Goal: Transaction & Acquisition: Book appointment/travel/reservation

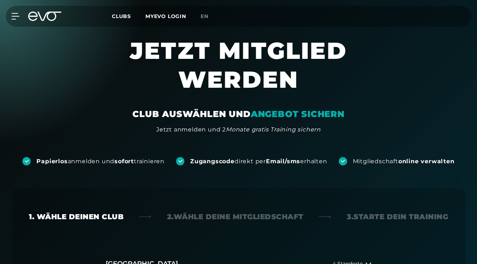
click at [135, 259] on h2 "[GEOGRAPHIC_DATA]" at bounding box center [142, 263] width 72 height 9
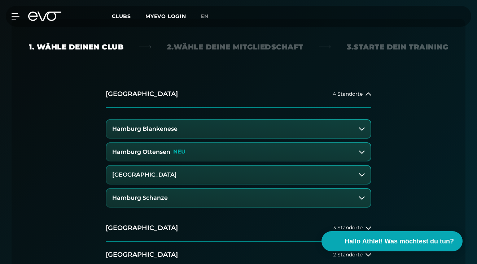
click at [173, 130] on h3 "Hamburg Blankenese" at bounding box center [144, 129] width 65 height 6
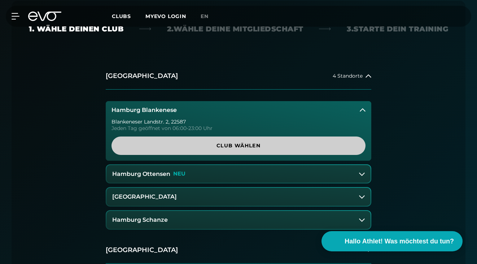
click at [165, 141] on span "Club wählen" at bounding box center [239, 145] width 254 height 18
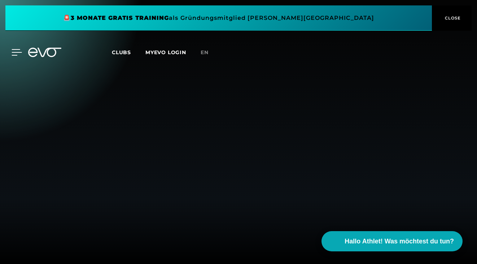
click at [14, 16] on span at bounding box center [218, 17] width 427 height 25
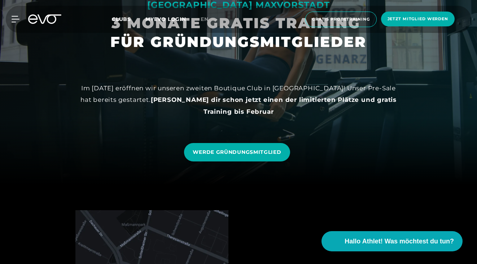
scroll to position [79, 0]
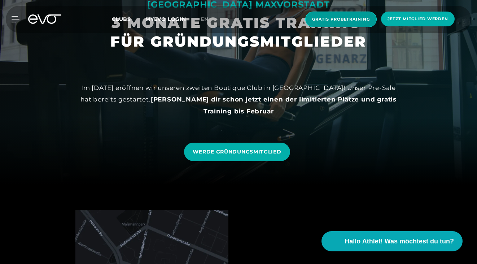
click at [350, 20] on span "Gratis Probetraining" at bounding box center [341, 19] width 58 height 6
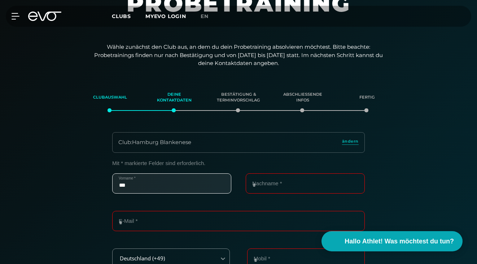
scroll to position [102, 0]
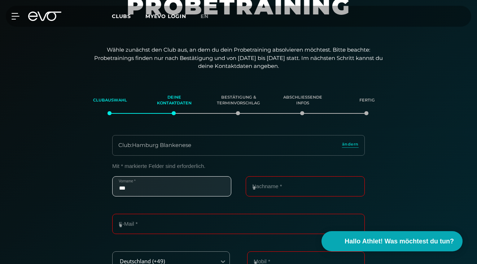
type input "***"
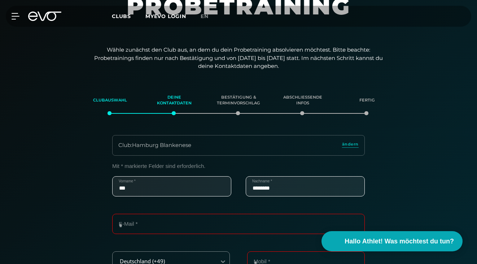
scroll to position [152, 0]
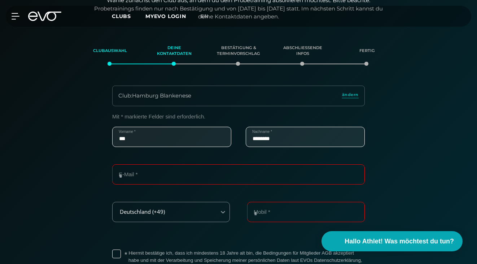
type input "********"
type input "**********"
type input "*"
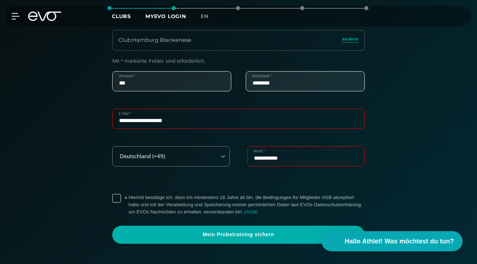
scroll to position [207, 0]
type input "**********"
click at [129, 199] on label "* Hiermit bestätige ich, dass ich mindestens 18 Jahre alt bin, die Bedingungen …" at bounding box center [247, 205] width 236 height 22
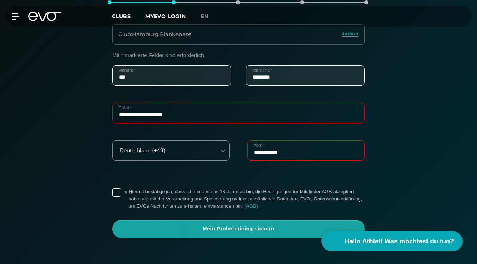
scroll to position [213, 0]
click at [191, 225] on span "Mein Probetraining sichern" at bounding box center [238, 228] width 235 height 7
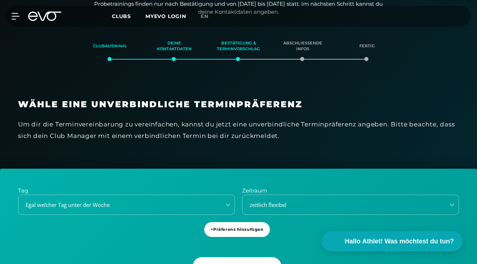
scroll to position [152, 0]
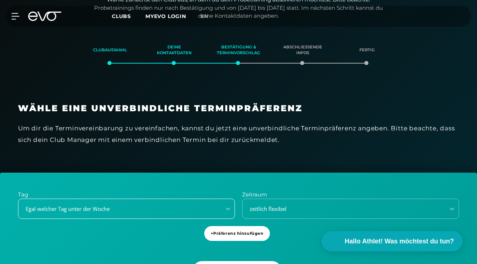
click at [153, 207] on div "Egal welcher Tag unter der Woche" at bounding box center [126, 209] width 217 height 20
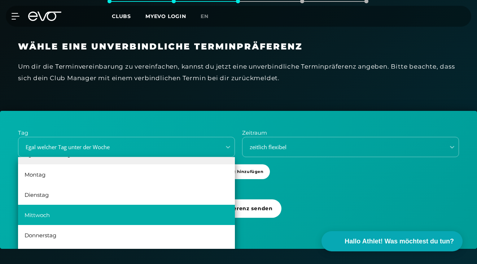
scroll to position [13, 0]
click at [90, 217] on div "Mittwoch" at bounding box center [126, 215] width 217 height 20
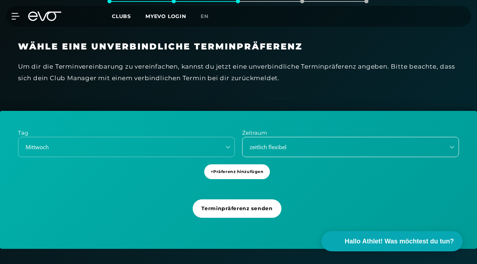
click at [295, 139] on div "zeitlich flexibel" at bounding box center [350, 147] width 217 height 20
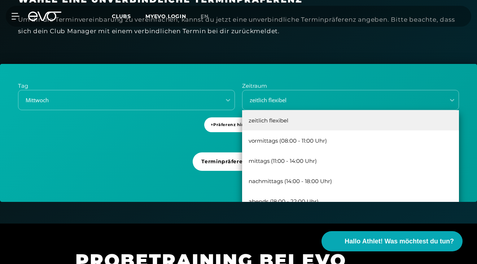
scroll to position [262, 0]
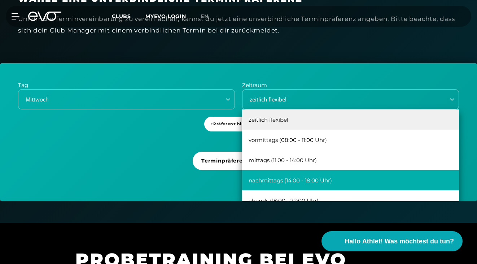
click at [323, 177] on div "nachmittags (14:00 - 18:00 Uhr)" at bounding box center [350, 180] width 217 height 20
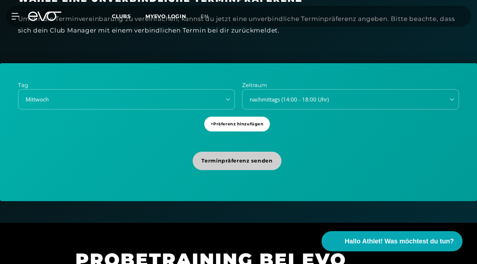
click at [233, 158] on span "Terminpräferenz senden" at bounding box center [236, 161] width 71 height 8
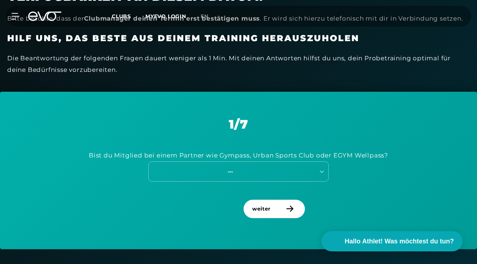
scroll to position [273, 0]
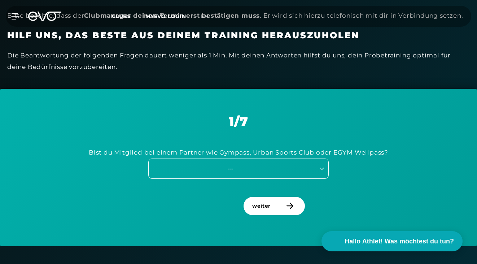
click at [198, 173] on div "---" at bounding box center [238, 168] width 181 height 20
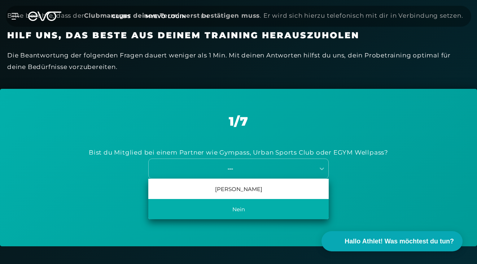
click at [205, 208] on div "Nein" at bounding box center [238, 209] width 181 height 20
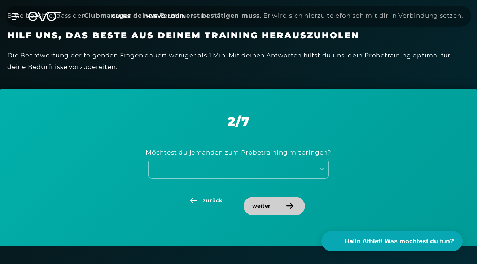
click at [284, 203] on icon at bounding box center [290, 206] width 13 height 6
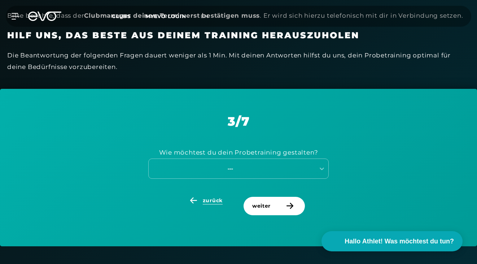
click at [186, 197] on span "zurück" at bounding box center [204, 201] width 71 height 8
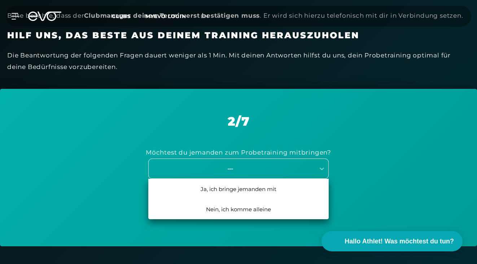
click at [225, 164] on div "---" at bounding box center [232, 169] width 166 height 10
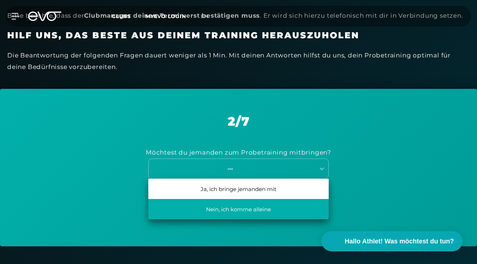
click at [225, 208] on div "Nein, ich komme alleine" at bounding box center [238, 209] width 181 height 20
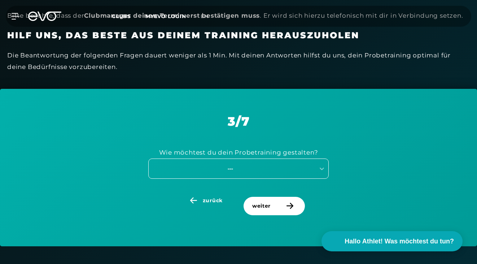
click at [192, 167] on div "---" at bounding box center [230, 168] width 162 height 8
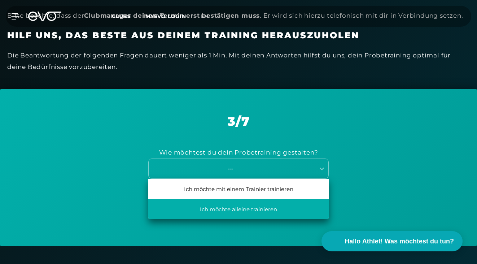
click at [227, 207] on div "Ich möchte alleine trainieren" at bounding box center [238, 209] width 181 height 20
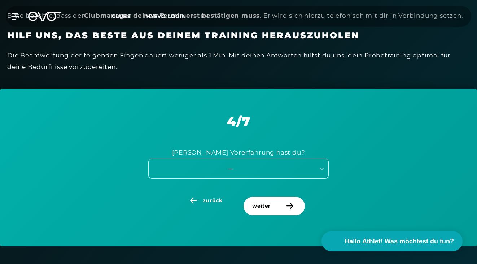
click at [236, 164] on div "---" at bounding box center [230, 168] width 162 height 8
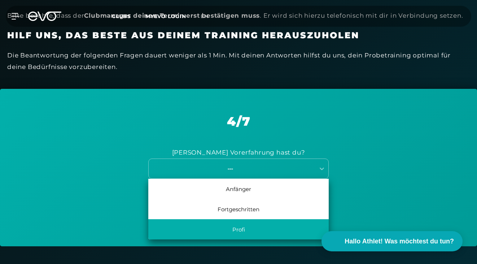
click at [240, 228] on div "Profi" at bounding box center [238, 229] width 181 height 20
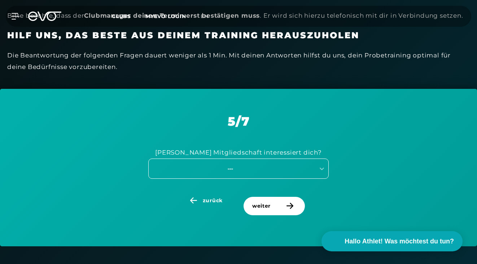
click at [243, 166] on div "---" at bounding box center [230, 168] width 162 height 8
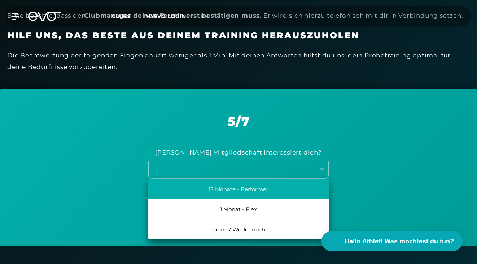
click at [252, 187] on div "12 Monate - Performer" at bounding box center [238, 189] width 181 height 20
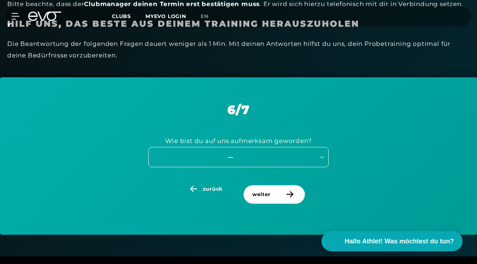
click at [244, 167] on div "---" at bounding box center [238, 157] width 181 height 20
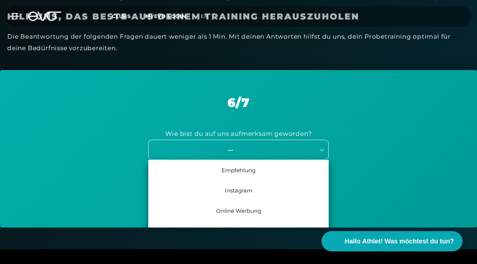
scroll to position [293, 0]
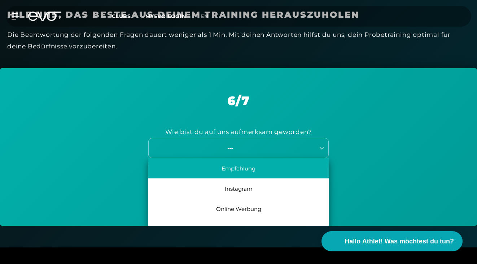
click at [242, 170] on div "Empfehlung" at bounding box center [238, 168] width 181 height 20
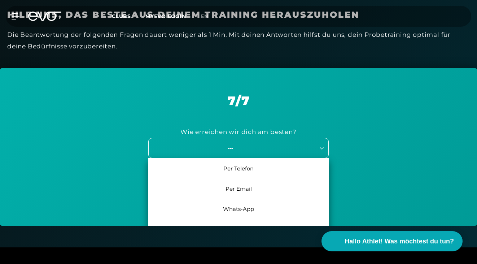
click at [233, 145] on div "---" at bounding box center [230, 148] width 162 height 8
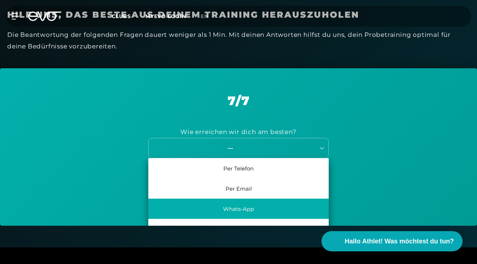
click at [233, 203] on div "Whats-App" at bounding box center [238, 209] width 181 height 20
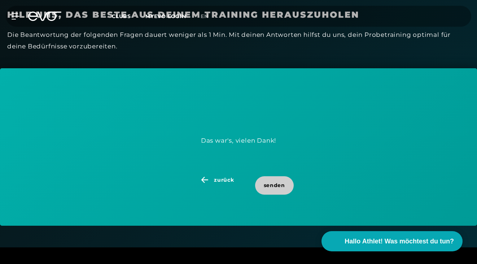
click at [275, 183] on span "senden" at bounding box center [274, 186] width 21 height 8
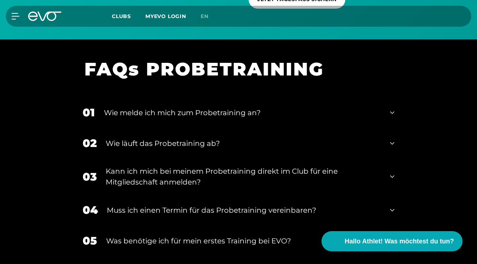
scroll to position [861, 0]
